Goal: Check status

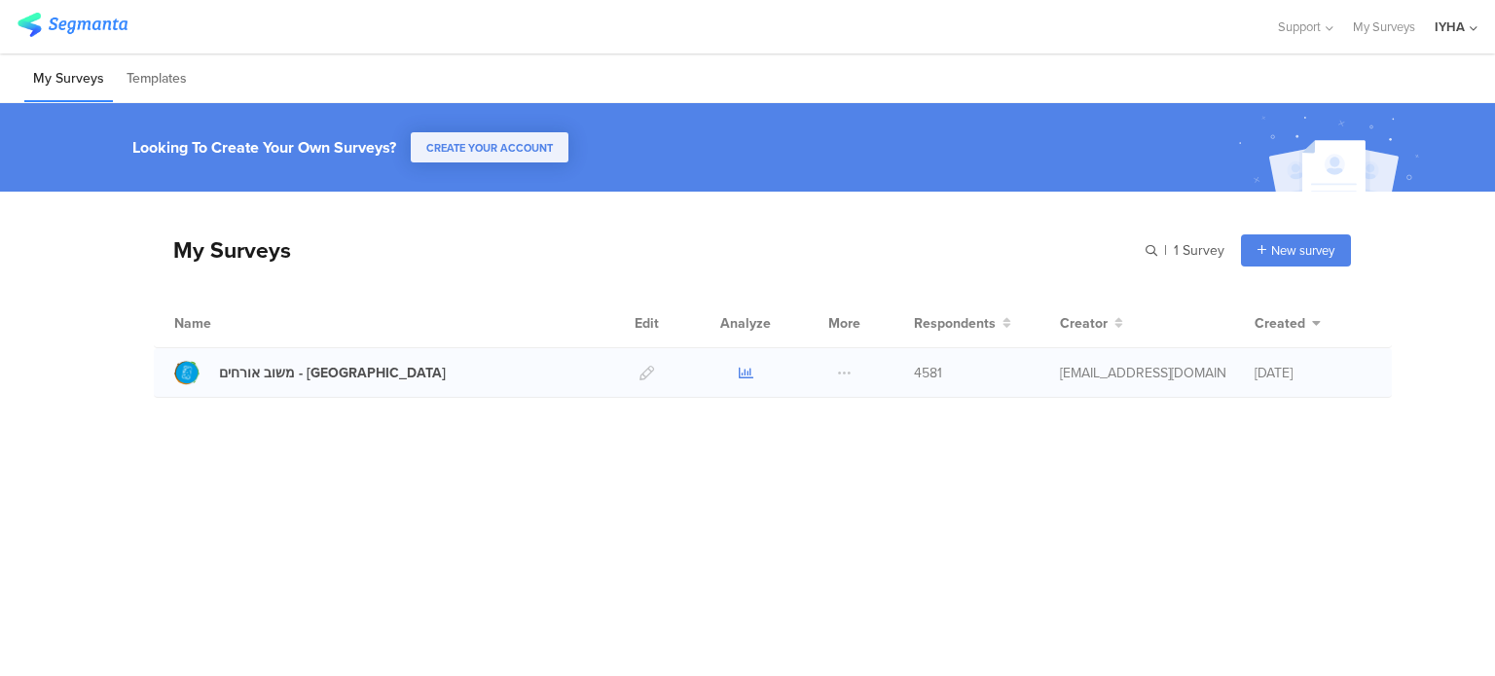
click at [740, 376] on icon at bounding box center [746, 373] width 15 height 15
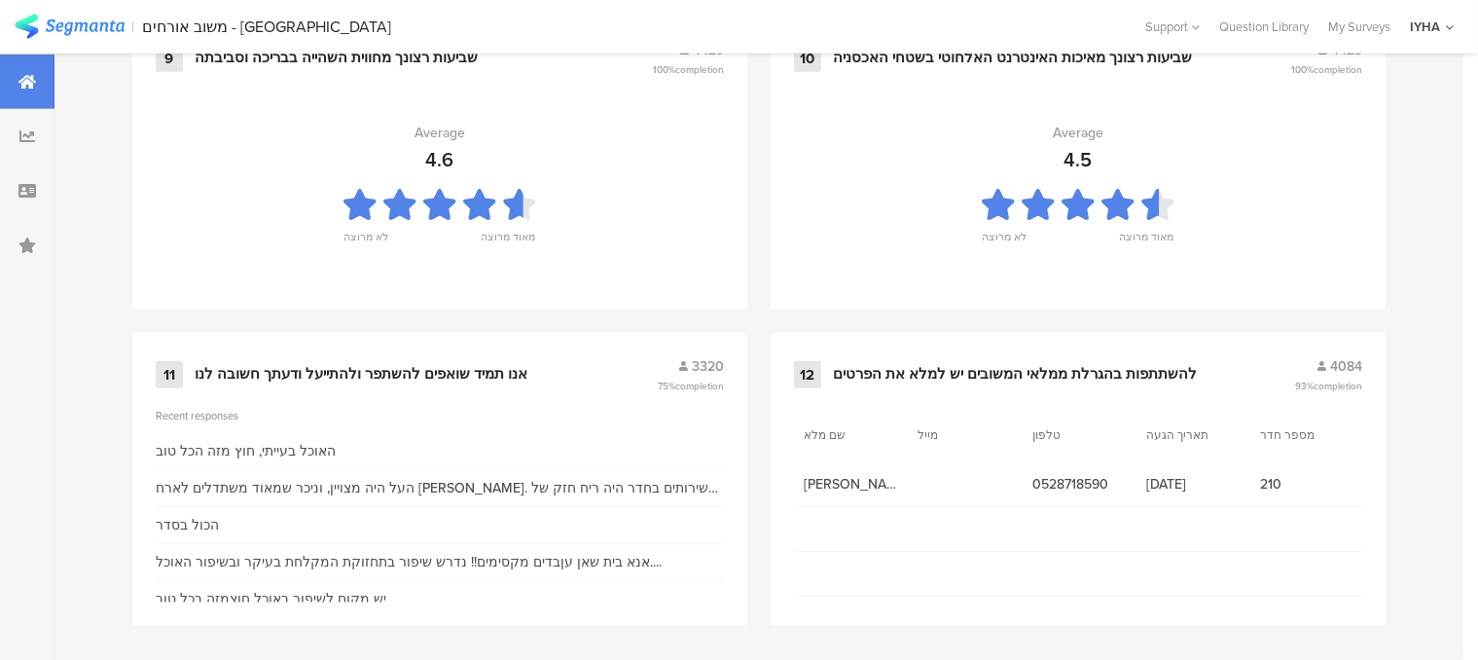
scroll to position [2188, 0]
